Goal: Task Accomplishment & Management: Use online tool/utility

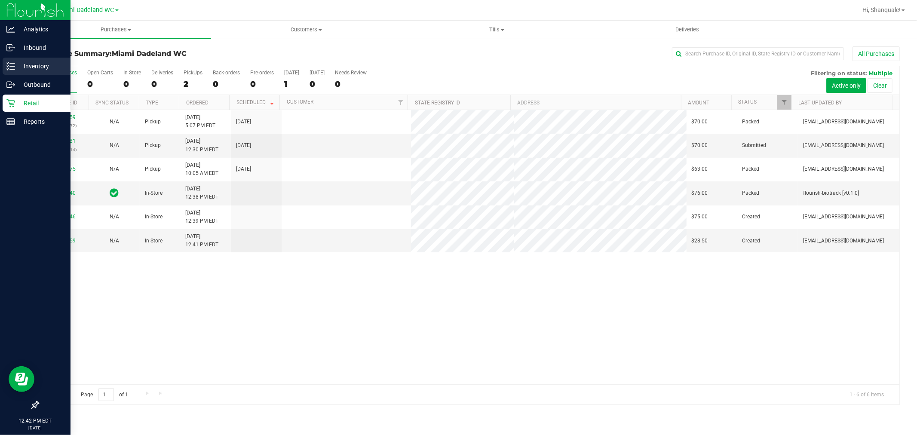
click at [61, 70] on p "Inventory" at bounding box center [41, 66] width 52 height 10
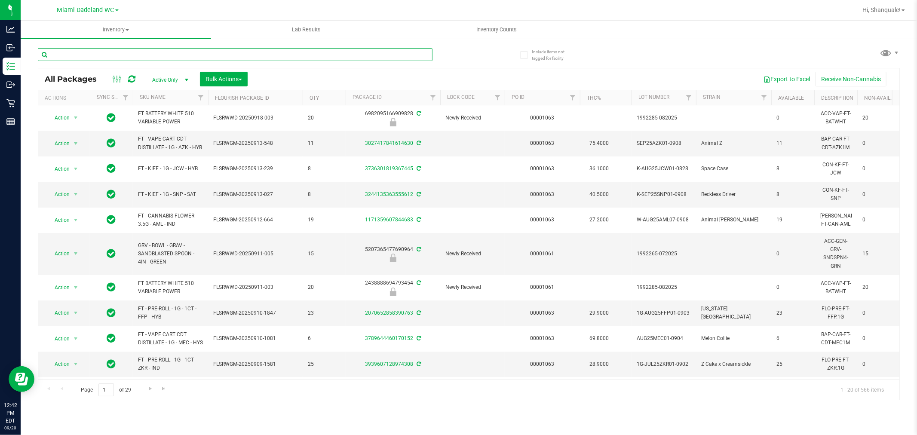
click at [138, 54] on input "text" at bounding box center [235, 54] width 395 height 13
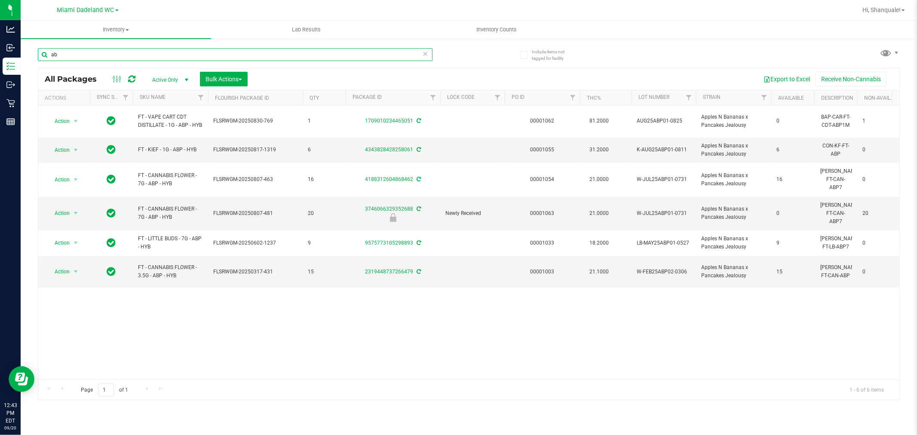
type input "a"
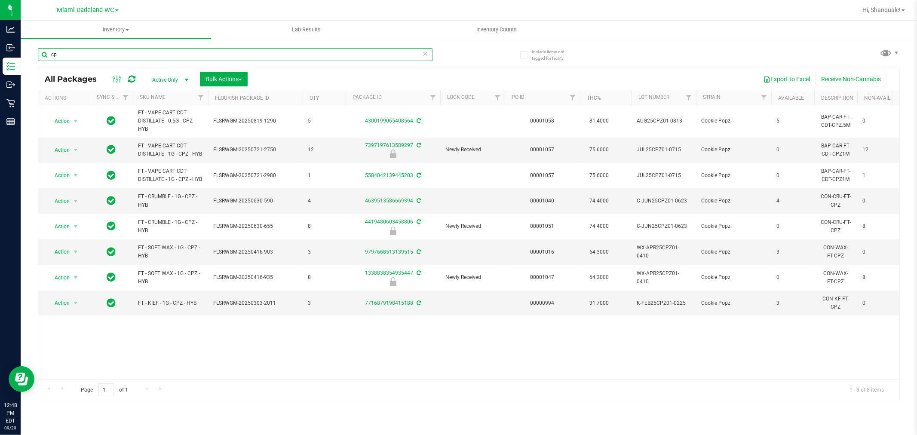
type input "c"
type input "b"
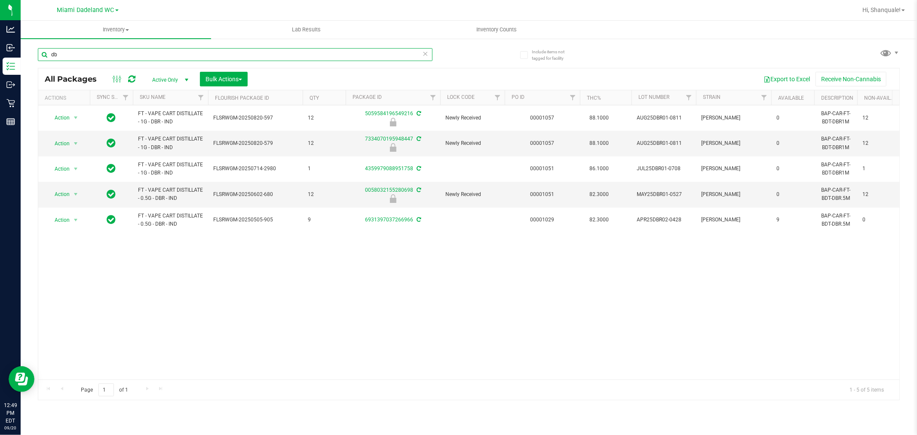
type input "d"
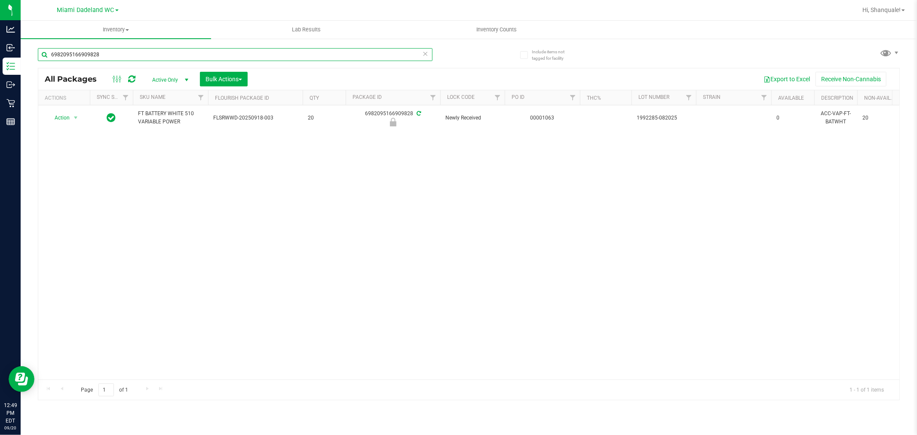
type input "6982095166909828"
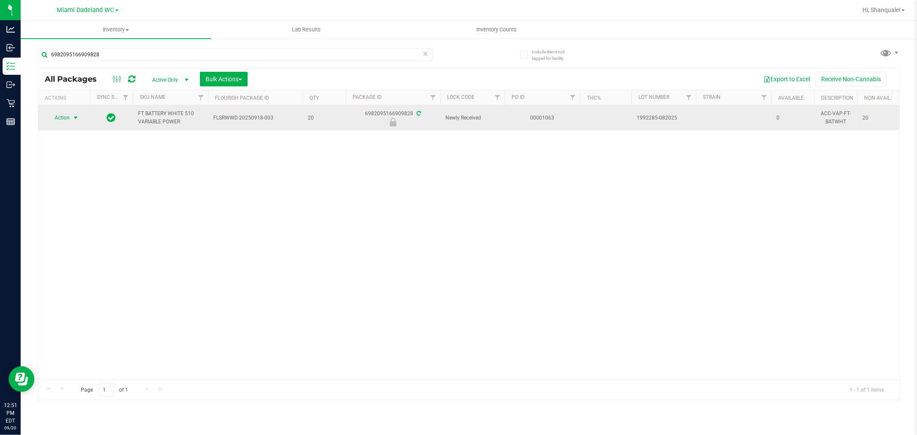
click at [74, 120] on span "select" at bounding box center [75, 117] width 7 height 7
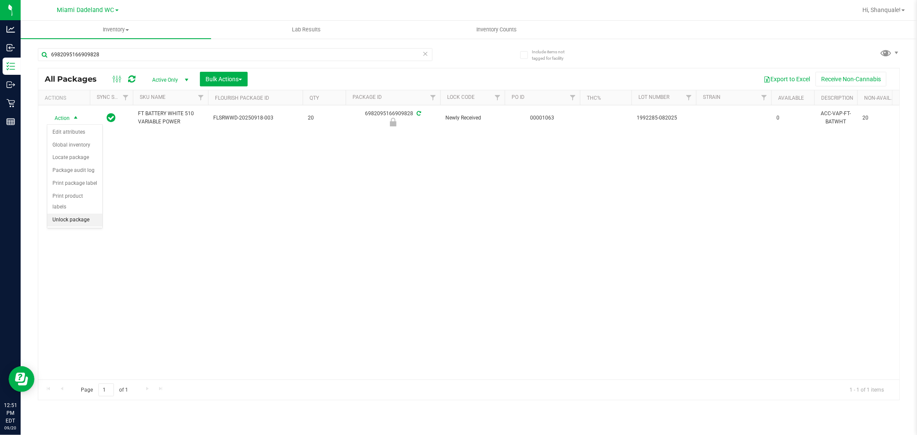
click at [85, 222] on li "Unlock package" at bounding box center [74, 220] width 55 height 13
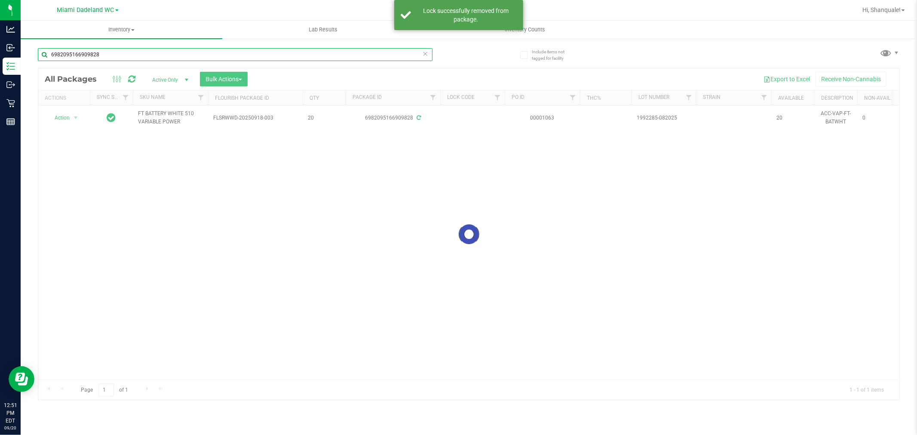
click at [132, 53] on input "6982095166909828" at bounding box center [235, 54] width 395 height 13
type input "6"
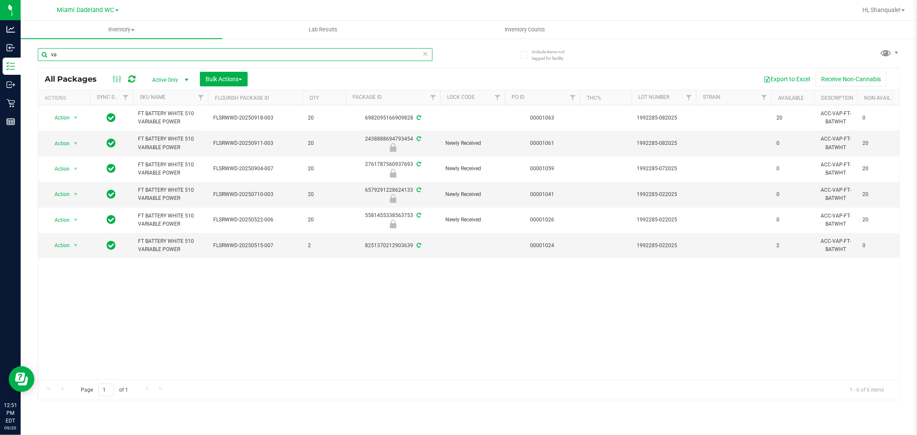
type input "v"
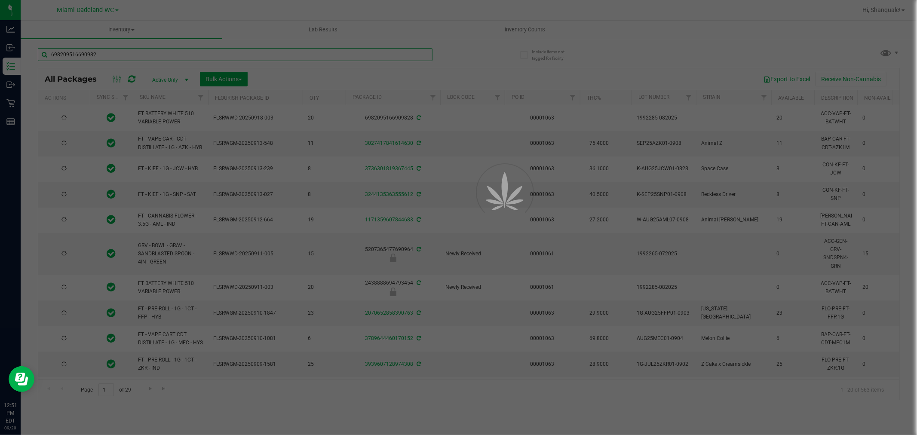
type input "6982095166909828"
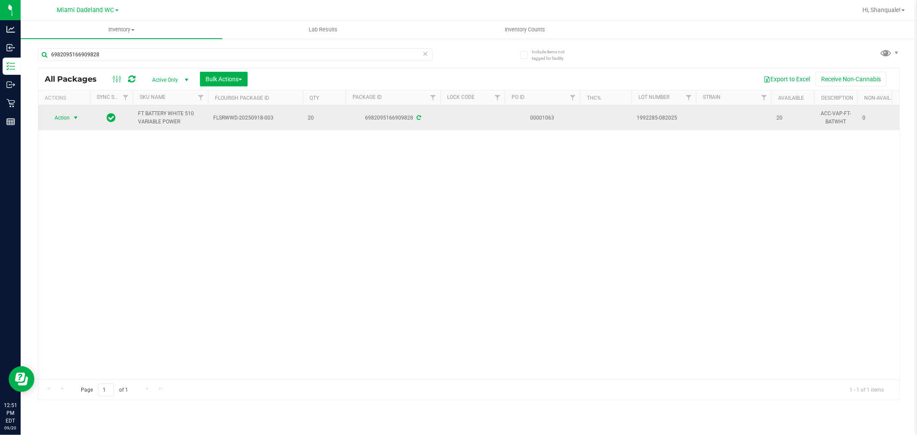
click at [76, 118] on span "select" at bounding box center [75, 117] width 7 height 7
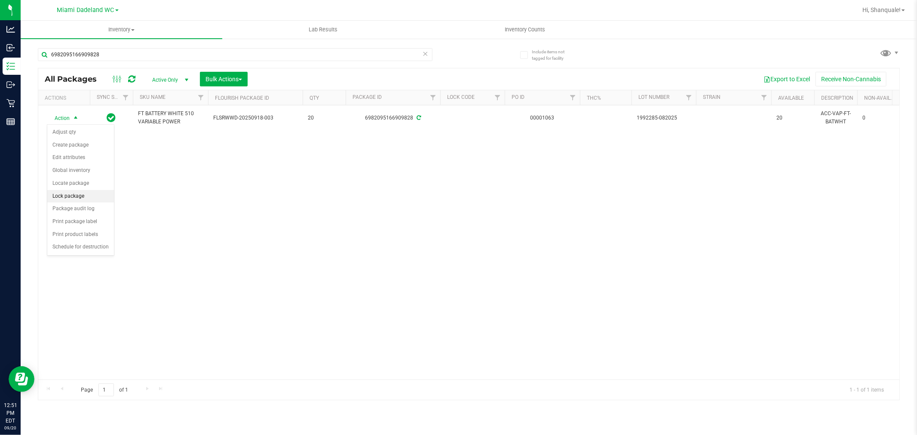
click at [98, 198] on li "Lock package" at bounding box center [80, 196] width 67 height 13
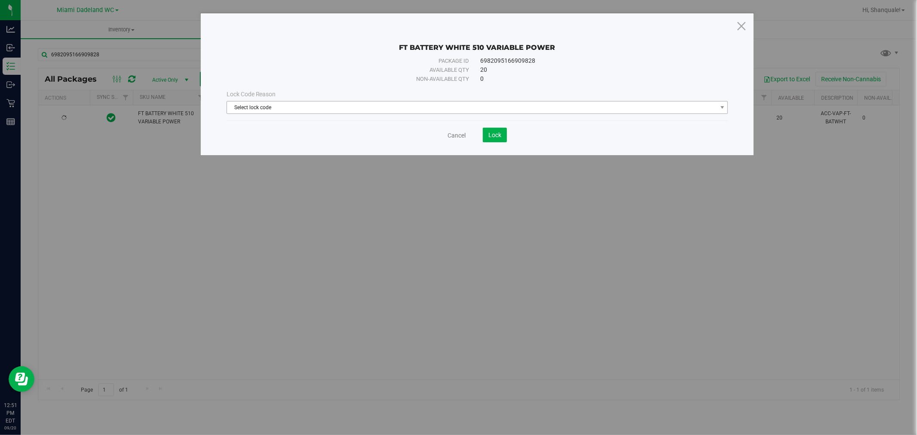
click at [291, 102] on span "Select lock code" at bounding box center [472, 107] width 490 height 12
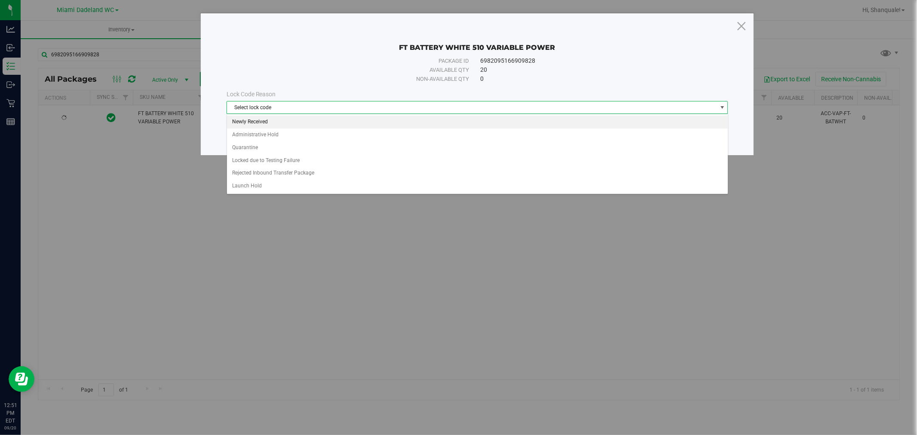
click at [291, 122] on li "Newly Received" at bounding box center [477, 122] width 501 height 13
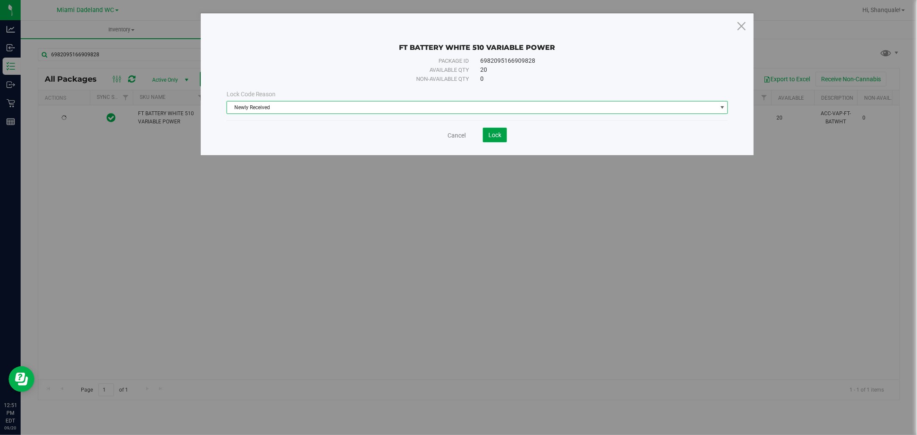
click at [504, 136] on button "Lock" at bounding box center [495, 135] width 24 height 15
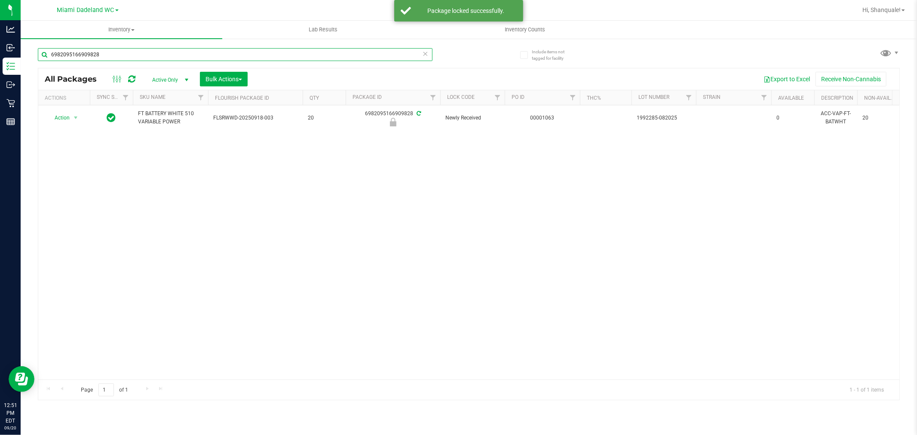
click at [148, 57] on input "6982095166909828" at bounding box center [235, 54] width 395 height 13
type input "6"
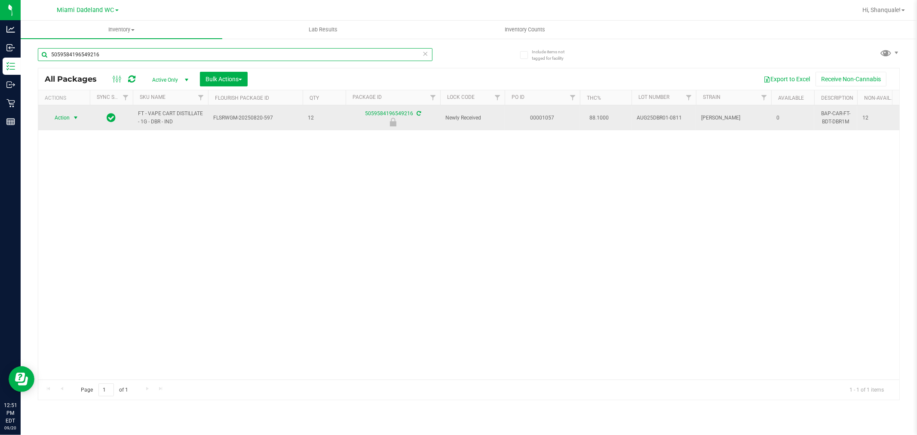
type input "5059584196549216"
click at [76, 118] on span "select" at bounding box center [75, 117] width 7 height 7
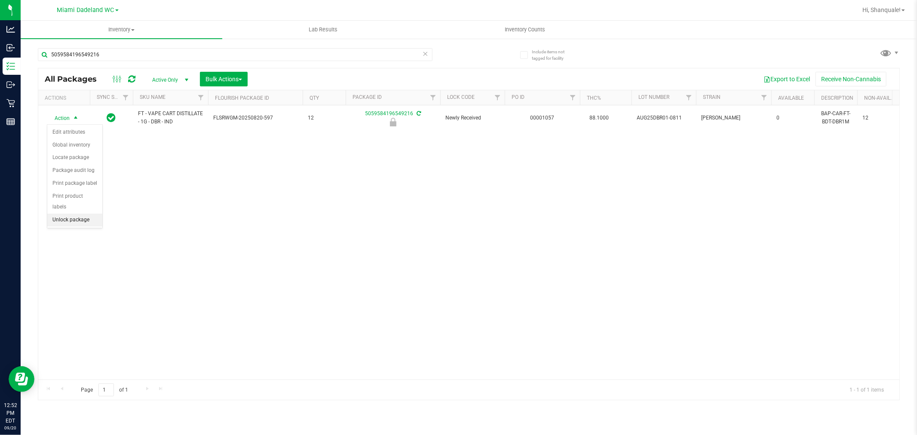
click at [80, 218] on li "Unlock package" at bounding box center [74, 220] width 55 height 13
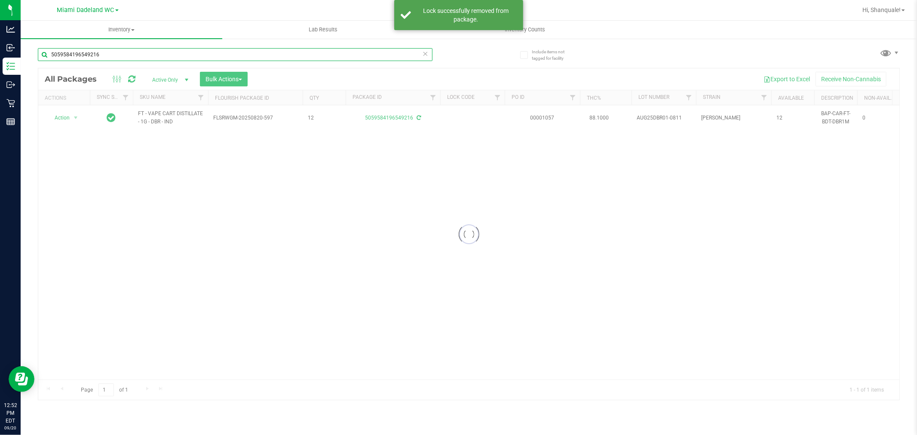
click at [139, 55] on input "5059584196549216" at bounding box center [235, 54] width 395 height 13
type input "5"
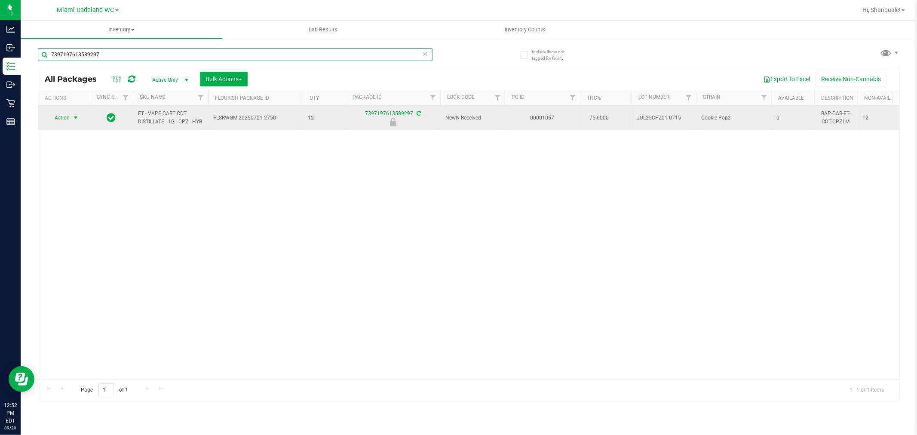
type input "7397197613589297"
click at [74, 116] on span "select" at bounding box center [75, 117] width 7 height 7
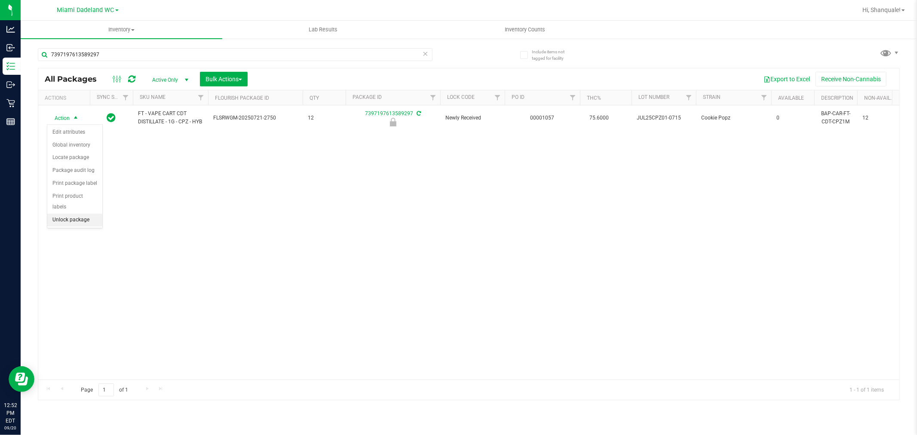
click at [86, 222] on li "Unlock package" at bounding box center [74, 220] width 55 height 13
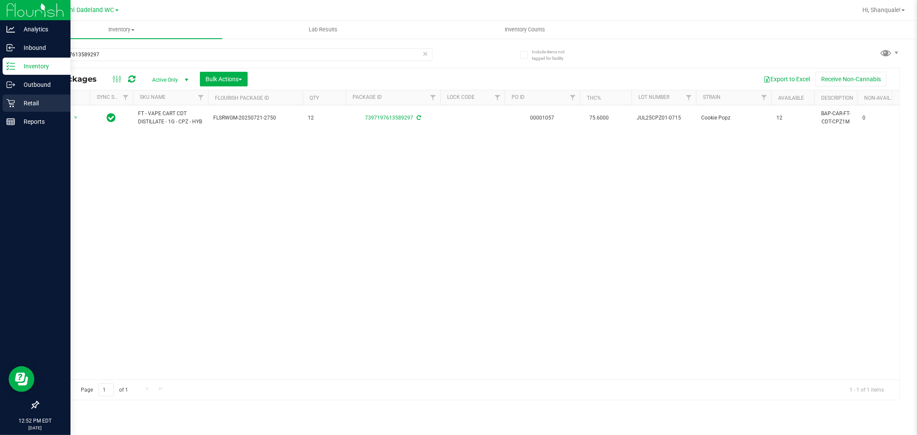
click at [9, 105] on icon at bounding box center [10, 103] width 9 height 9
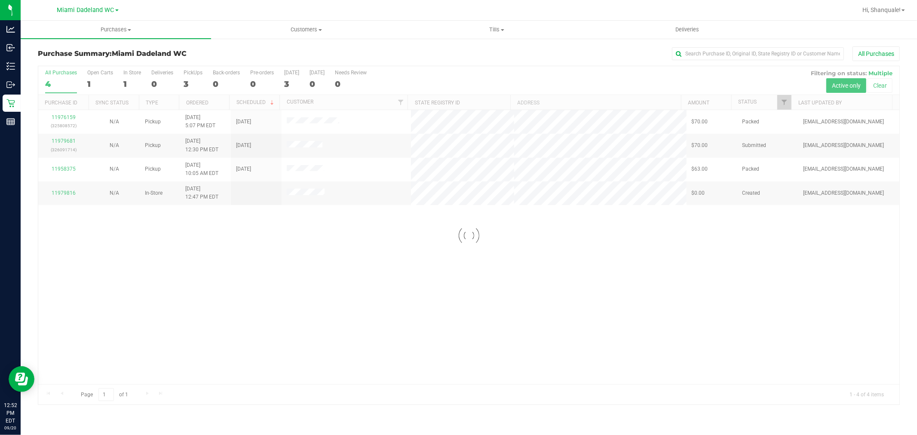
click at [487, 304] on div at bounding box center [468, 235] width 861 height 339
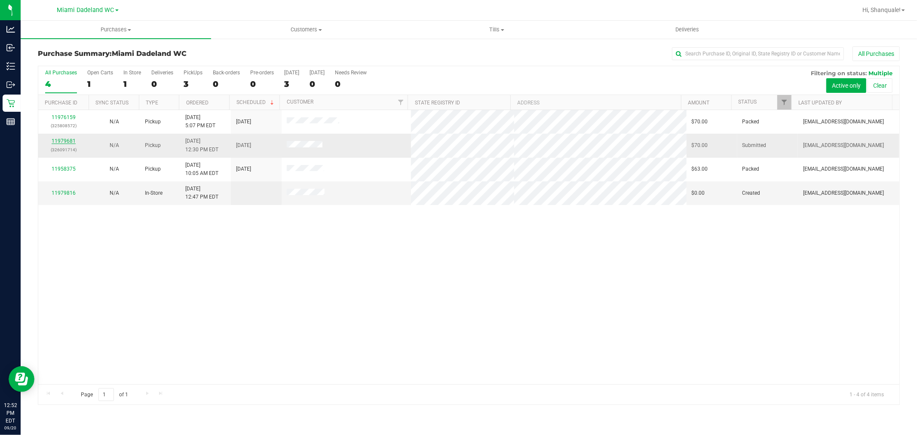
click at [68, 143] on link "11979681" at bounding box center [64, 141] width 24 height 6
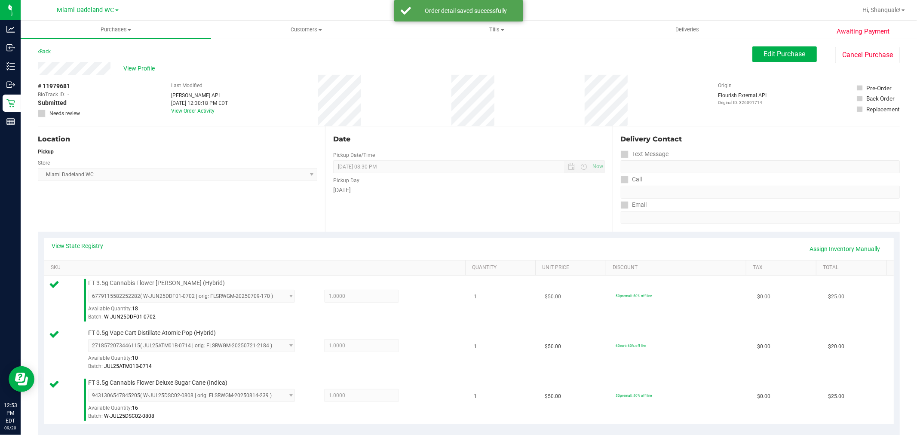
click at [727, 291] on td "50premall: 50% off line" at bounding box center [680, 301] width 141 height 50
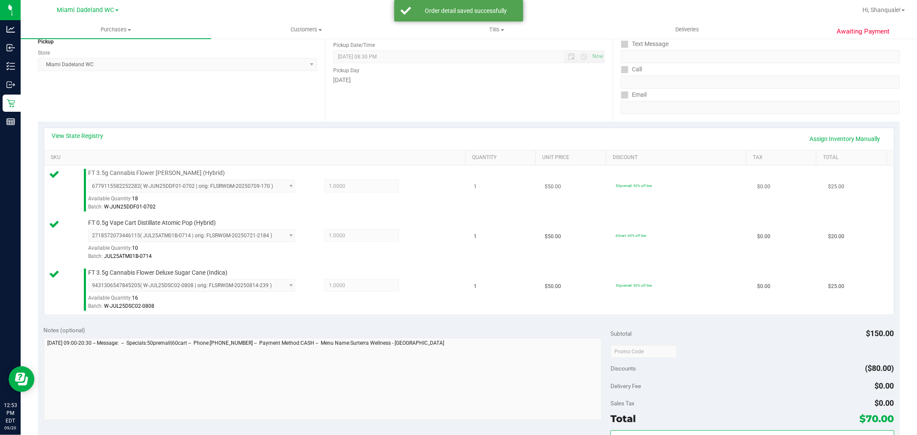
scroll to position [368, 0]
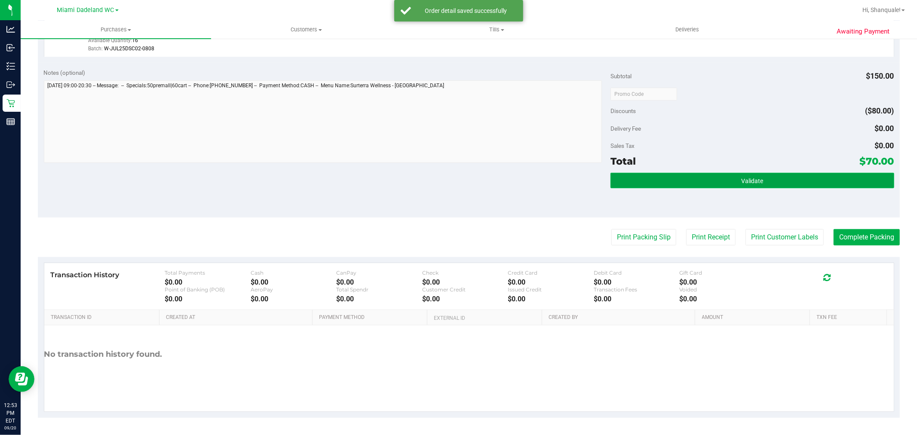
click at [745, 187] on button "Validate" at bounding box center [751, 180] width 283 height 15
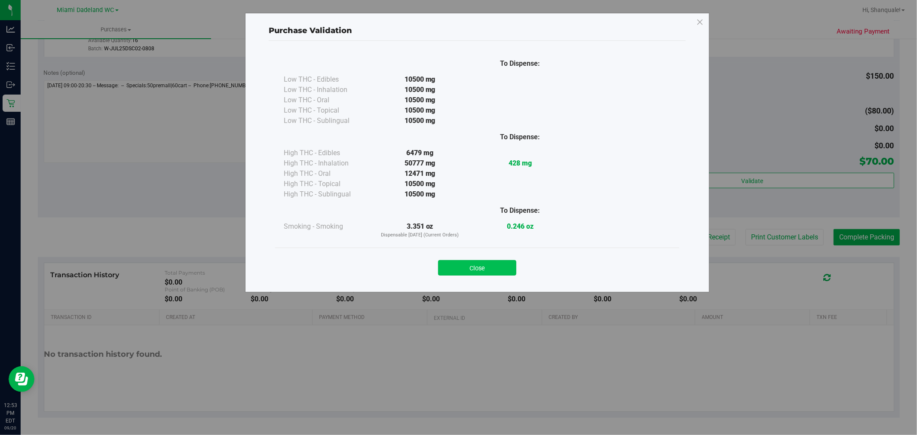
click at [492, 273] on button "Close" at bounding box center [477, 267] width 78 height 15
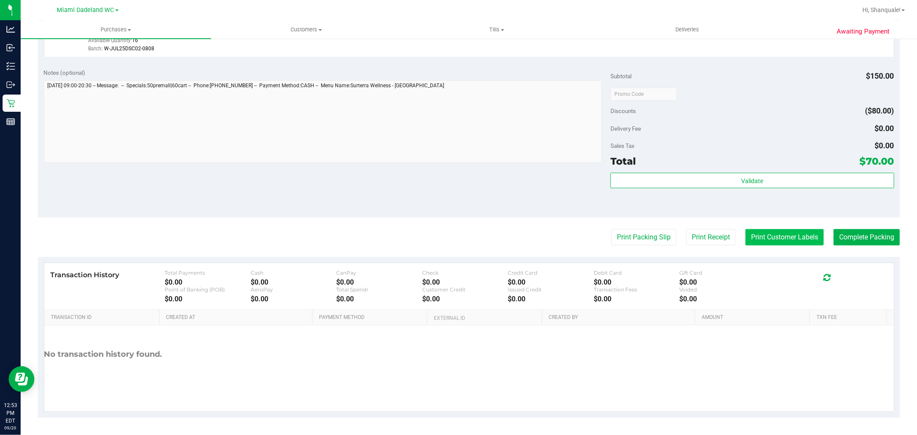
click at [775, 238] on button "Print Customer Labels" at bounding box center [784, 237] width 78 height 16
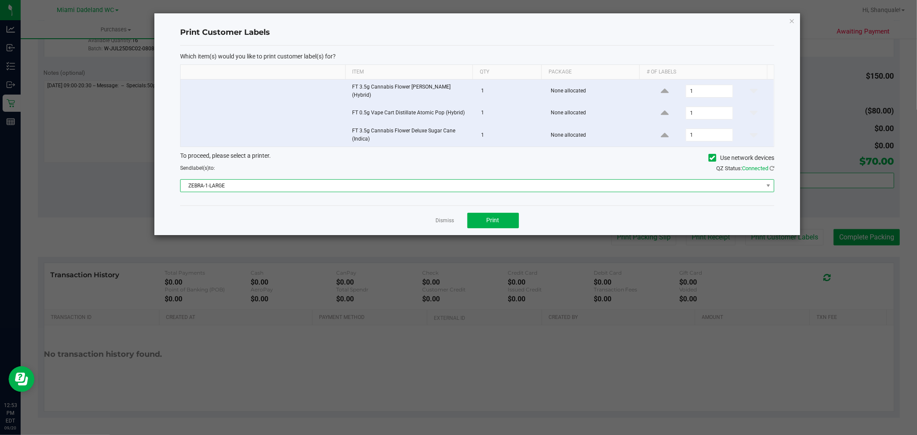
click at [332, 181] on span "ZEBRA-1-LARGE" at bounding box center [472, 186] width 583 height 12
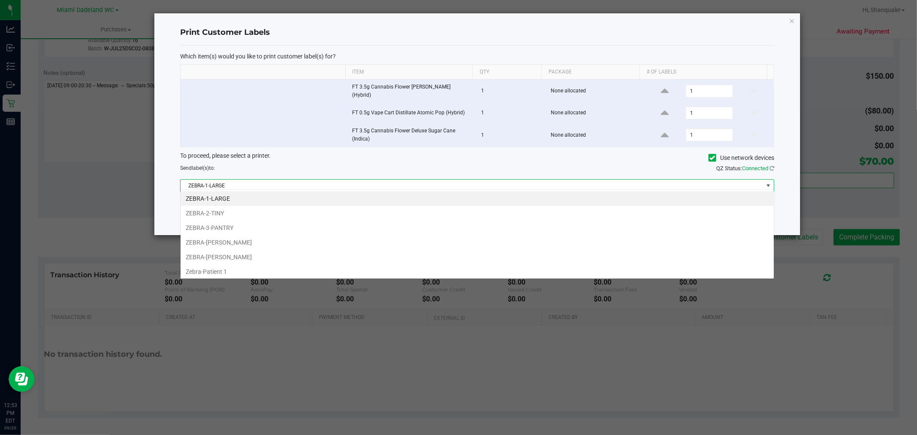
scroll to position [13, 594]
click at [279, 237] on li "ZEBRA-[PERSON_NAME]" at bounding box center [477, 242] width 593 height 15
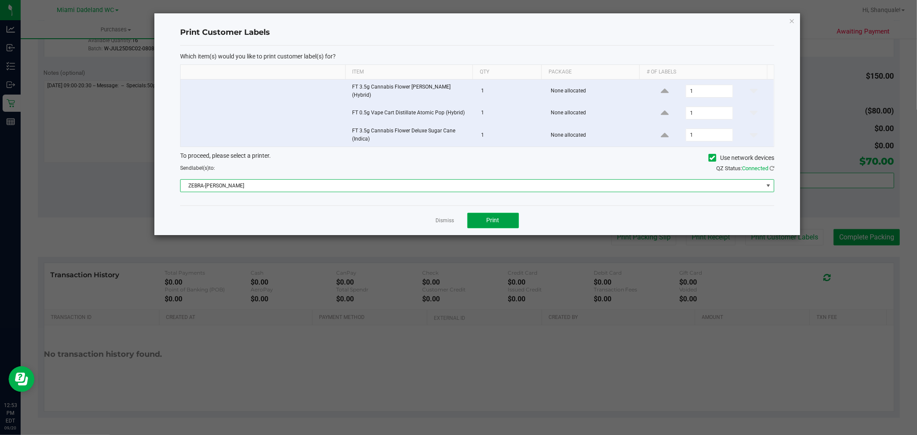
click at [513, 219] on button "Print" at bounding box center [493, 220] width 52 height 15
click at [446, 219] on link "Dismiss" at bounding box center [445, 220] width 18 height 7
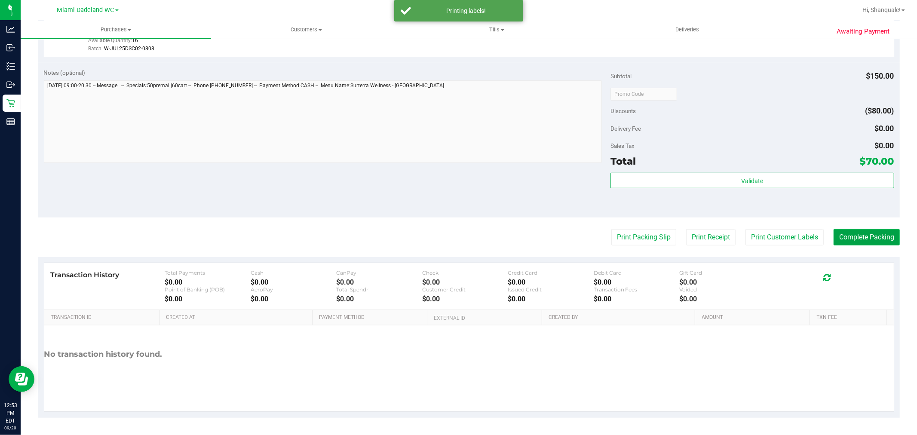
click at [859, 230] on button "Complete Packing" at bounding box center [867, 237] width 66 height 16
